Goal: Navigation & Orientation: Find specific page/section

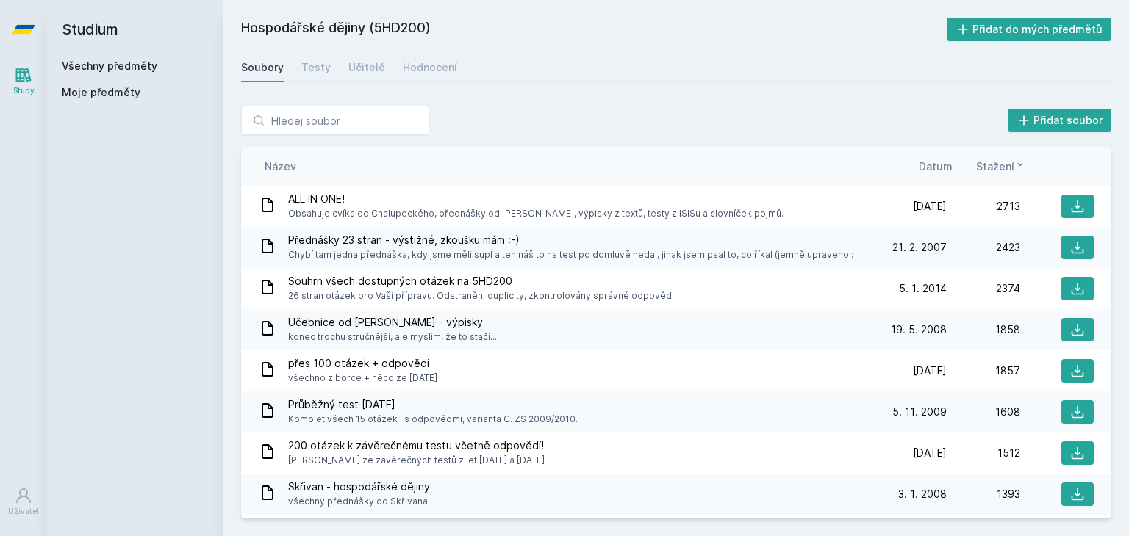
click at [113, 61] on link "Všechny předměty" at bounding box center [110, 66] width 96 height 12
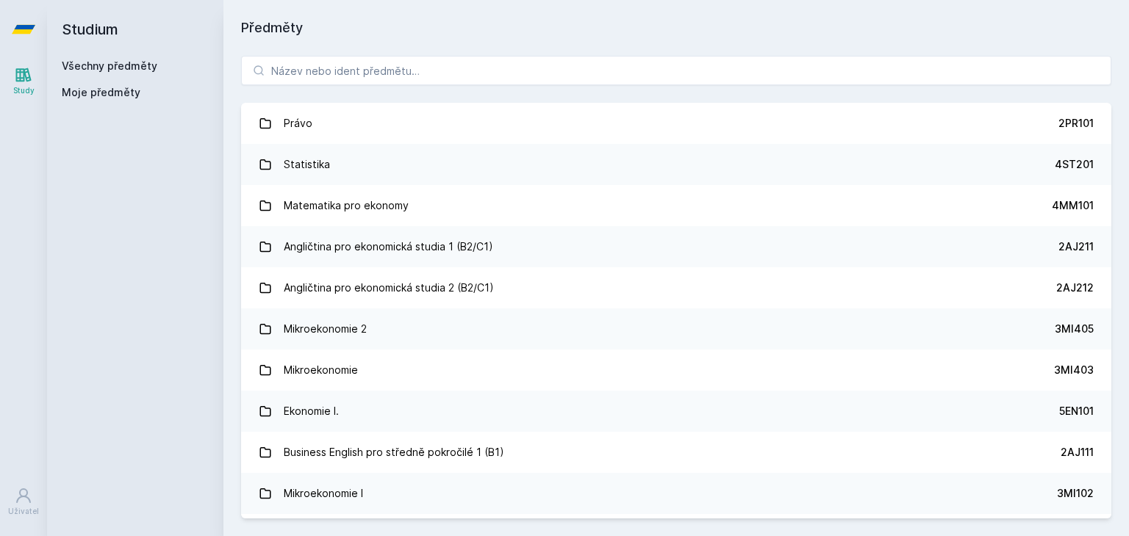
click at [431, 54] on div "Právo 2PR101 Statistika 4ST201 Matematika pro ekonomy 4MM101 Angličtina pro eko…" at bounding box center [675, 287] width 905 height 498
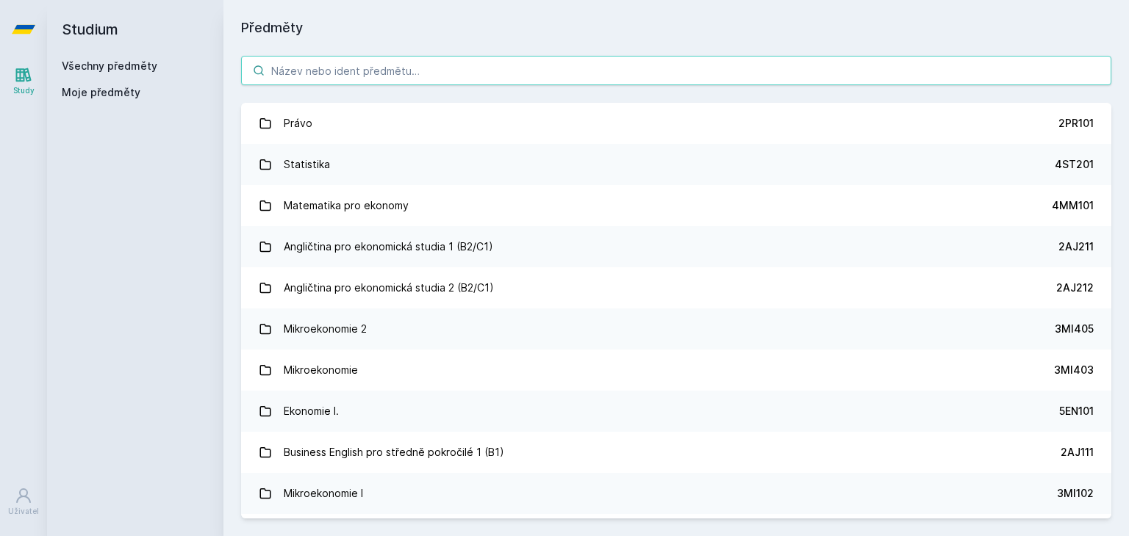
click at [400, 68] on input "search" at bounding box center [676, 70] width 870 height 29
paste input "5EN302"
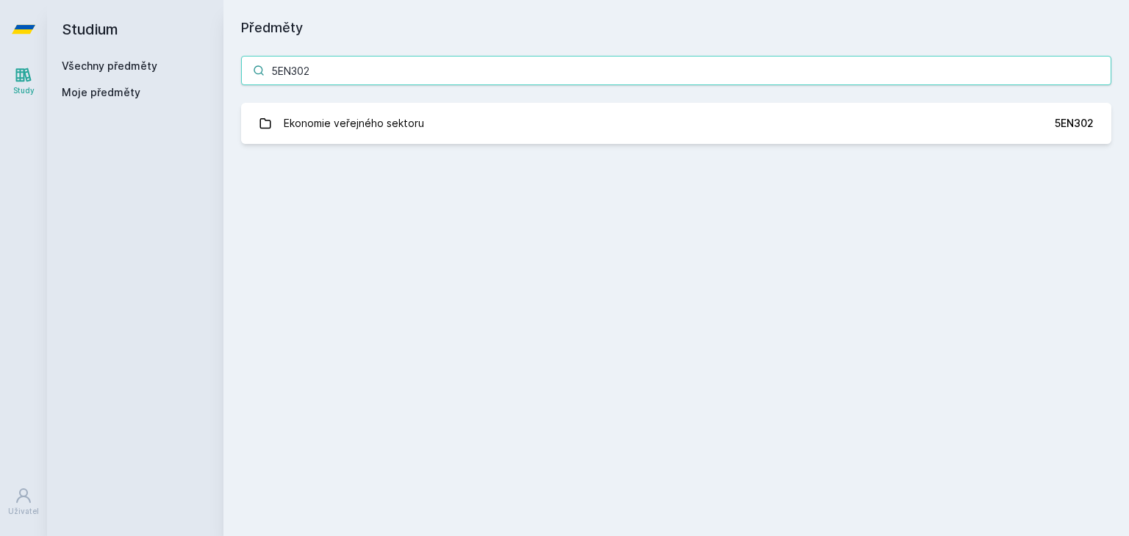
type input "5EN302"
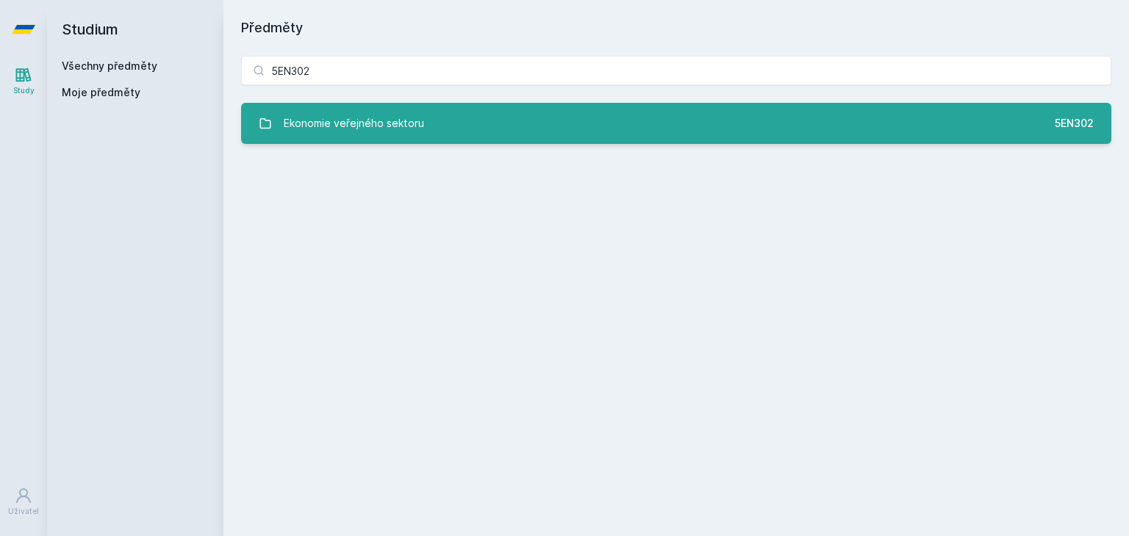
click at [397, 140] on link "Ekonomie veřejného sektoru 5EN302" at bounding box center [676, 123] width 870 height 41
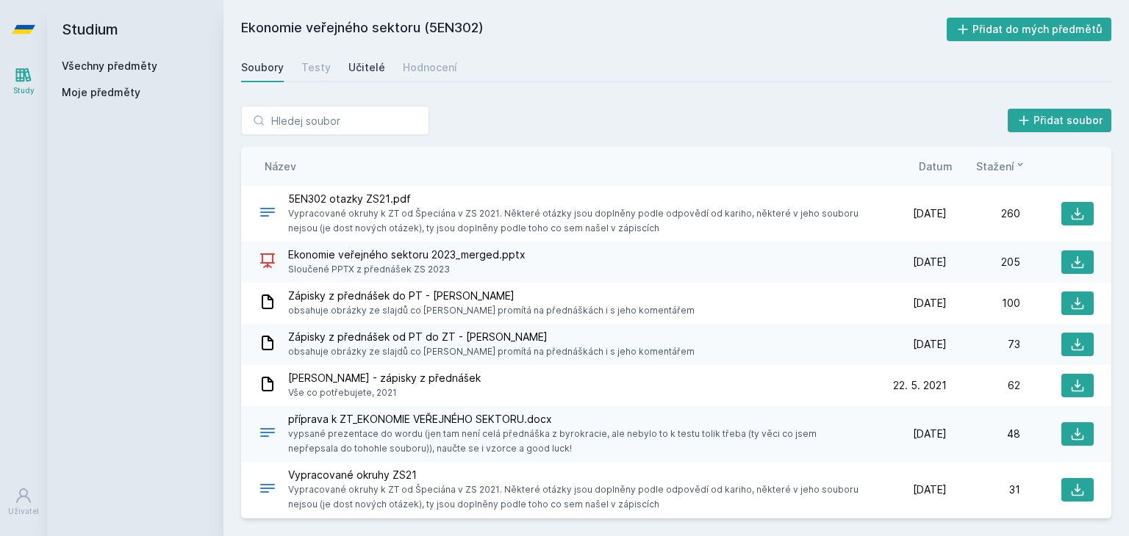
click at [362, 57] on link "Učitelé" at bounding box center [366, 67] width 37 height 29
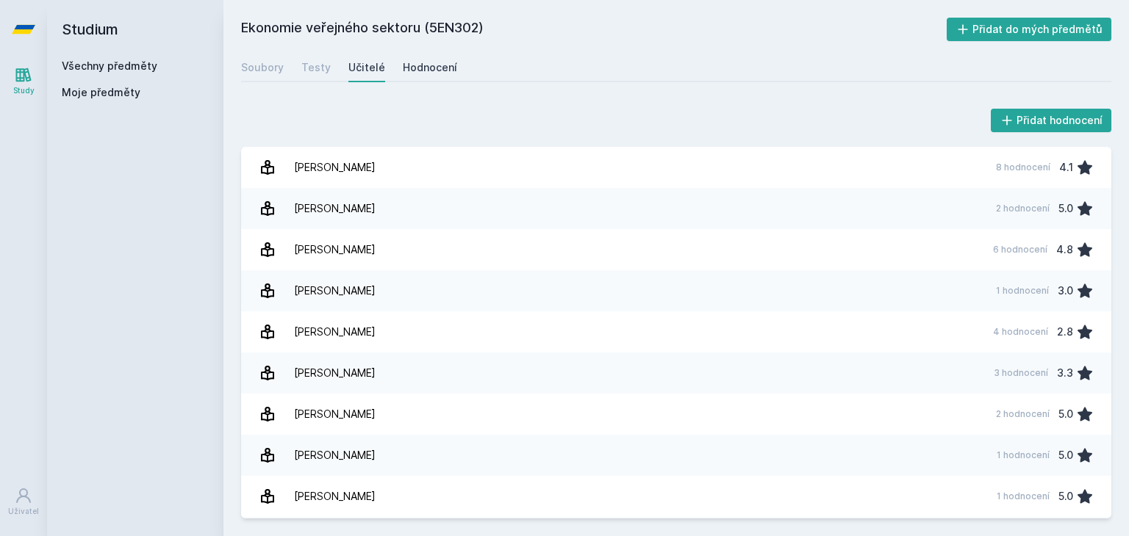
click at [430, 76] on link "Hodnocení" at bounding box center [430, 67] width 54 height 29
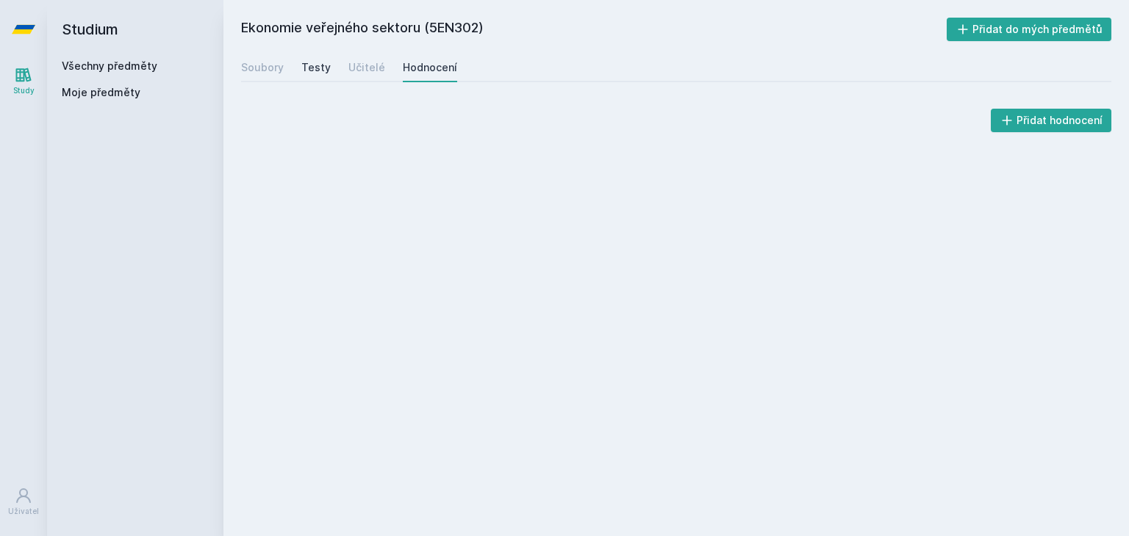
click at [312, 72] on div "Testy" at bounding box center [315, 67] width 29 height 15
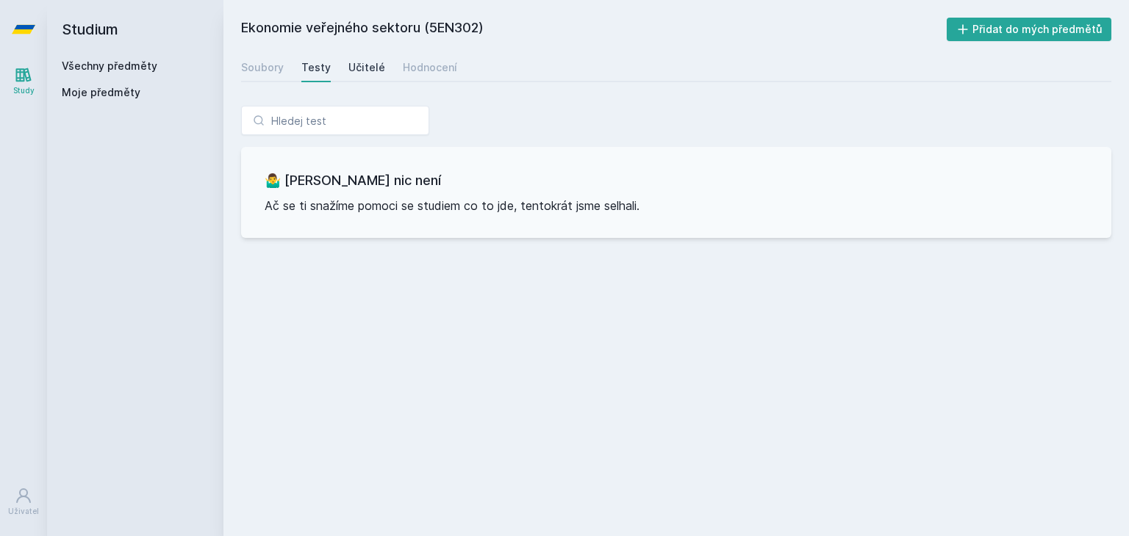
click at [358, 76] on link "Učitelé" at bounding box center [366, 67] width 37 height 29
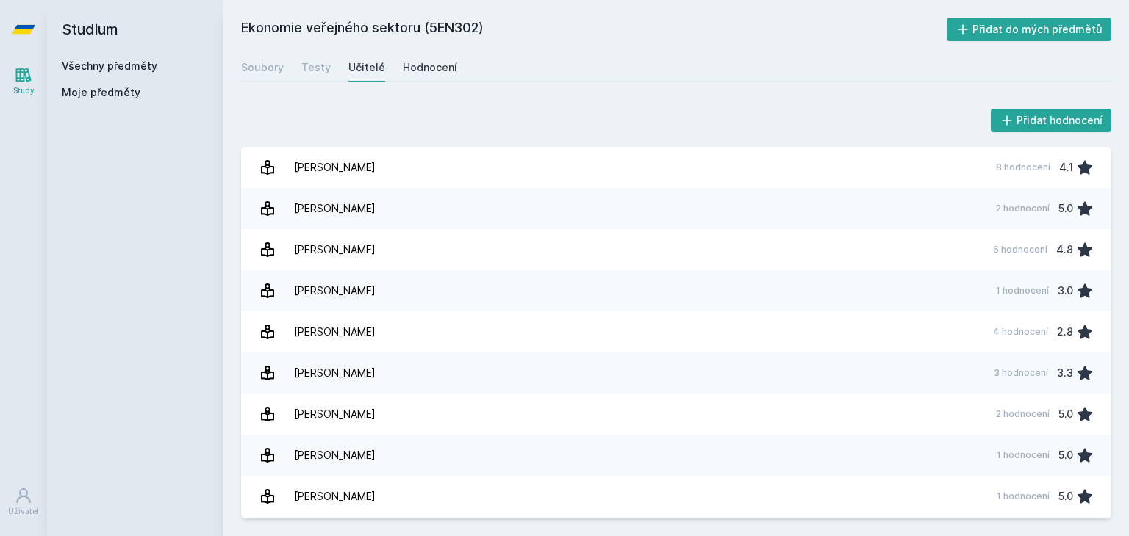
click at [414, 70] on div "Hodnocení" at bounding box center [430, 67] width 54 height 15
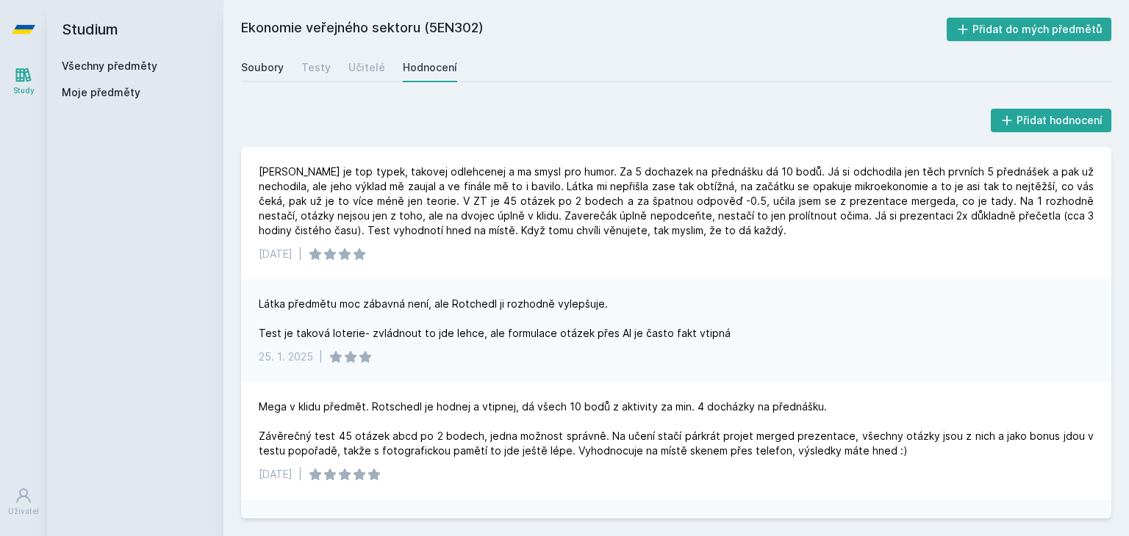
click at [259, 64] on div "Soubory" at bounding box center [262, 67] width 43 height 15
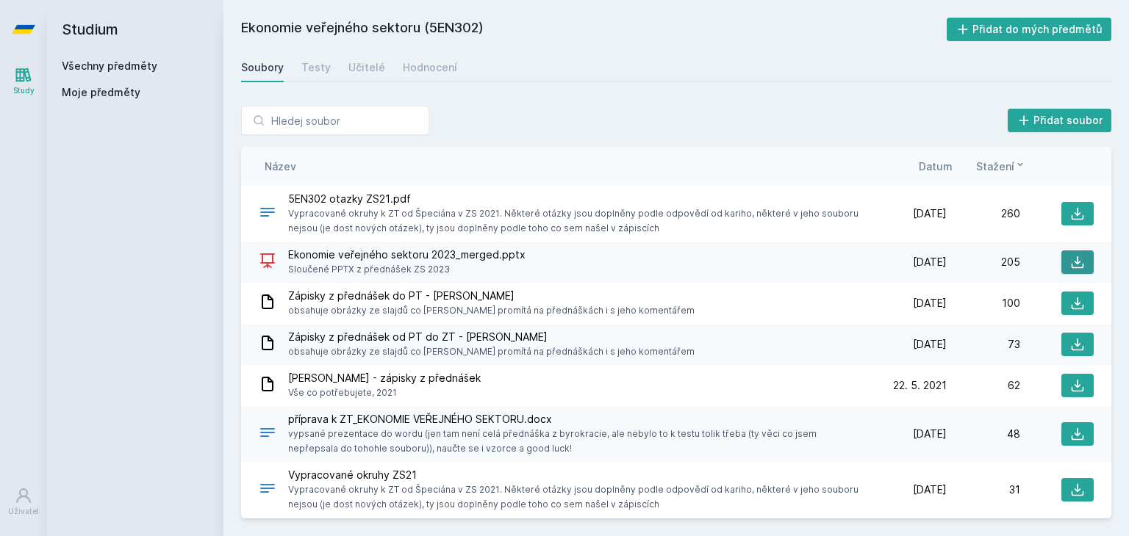
click at [1077, 259] on button at bounding box center [1077, 263] width 32 height 24
